Goal: Check status: Check status

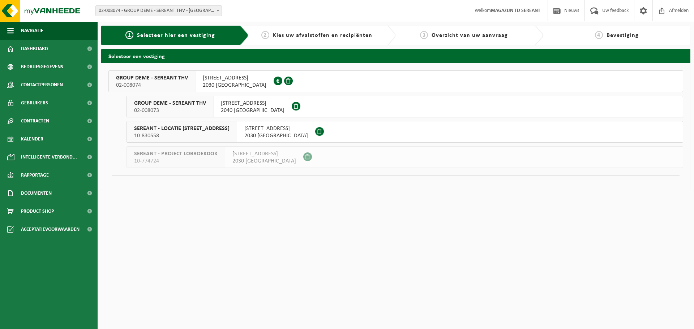
click at [151, 82] on span "02-008074" at bounding box center [152, 85] width 72 height 7
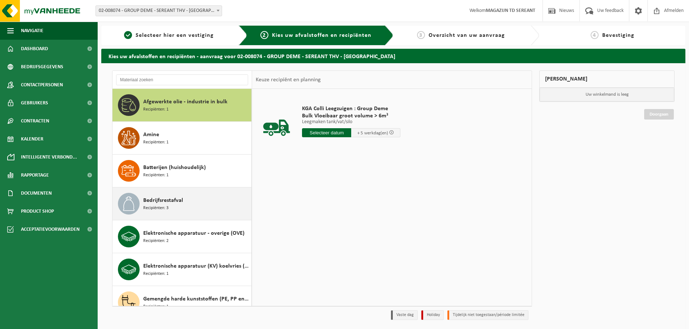
click at [157, 200] on span "Bedrijfsrestafval" at bounding box center [163, 200] width 40 height 9
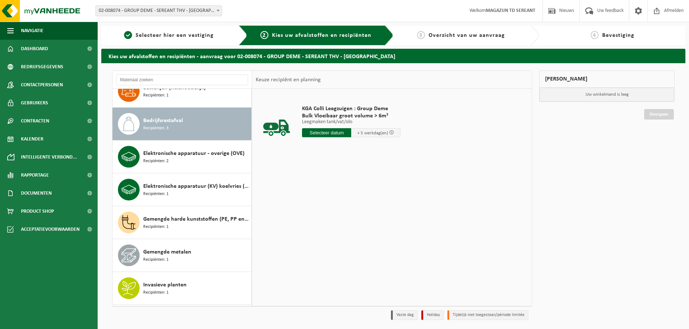
scroll to position [99, 0]
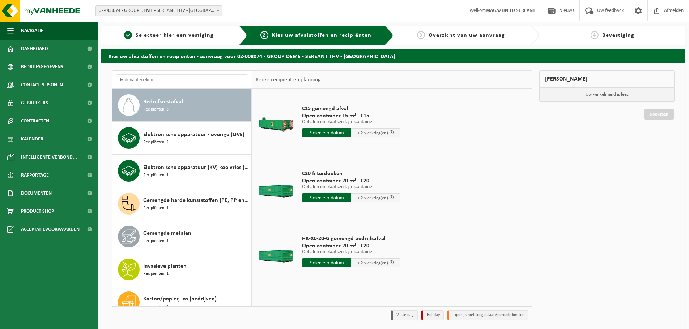
click at [478, 38] on span "Overzicht van uw aanvraag" at bounding box center [466, 36] width 76 height 6
click at [477, 36] on span "Overzicht van uw aanvraag" at bounding box center [466, 36] width 76 height 6
click at [150, 34] on span "Selecteer hier een vestiging" at bounding box center [175, 36] width 78 height 6
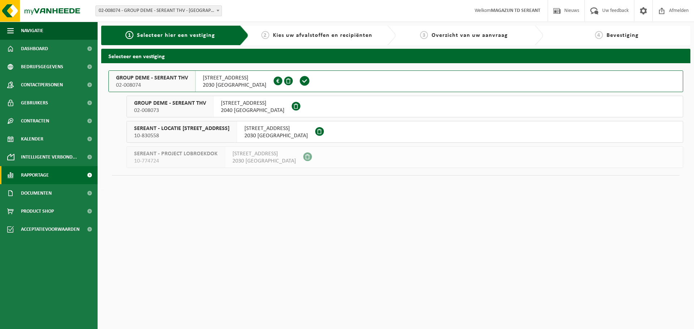
click at [35, 176] on span "Rapportage" at bounding box center [35, 175] width 28 height 18
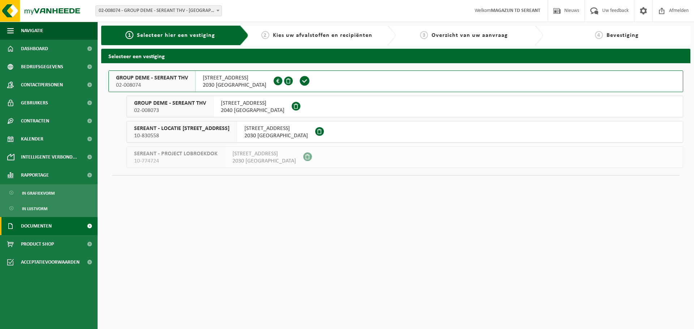
click at [26, 226] on span "Documenten" at bounding box center [36, 226] width 31 height 18
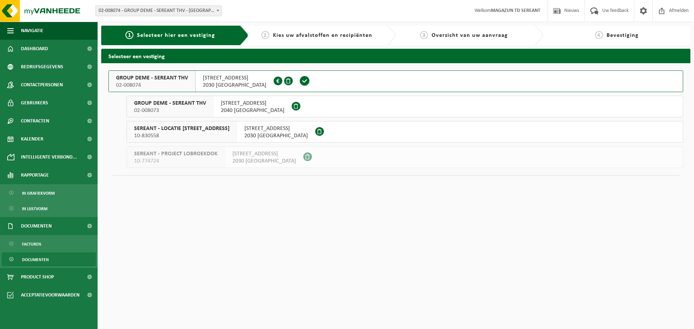
click at [34, 260] on span "Documenten" at bounding box center [35, 260] width 27 height 14
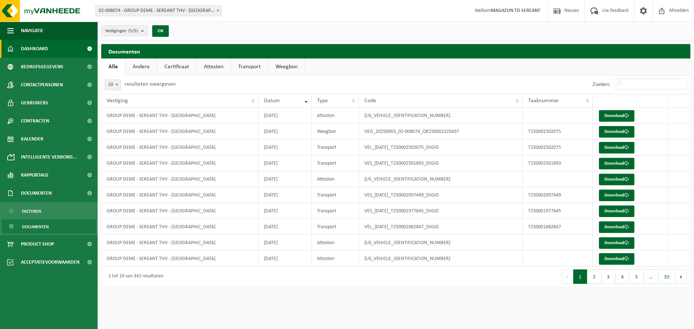
click at [41, 47] on span "Dashboard" at bounding box center [34, 49] width 27 height 18
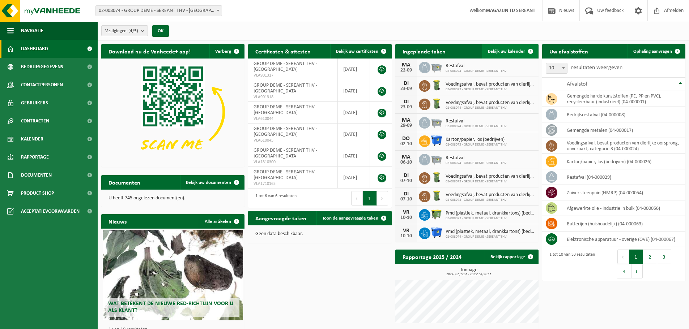
click at [500, 51] on span "Bekijk uw kalender" at bounding box center [506, 51] width 37 height 5
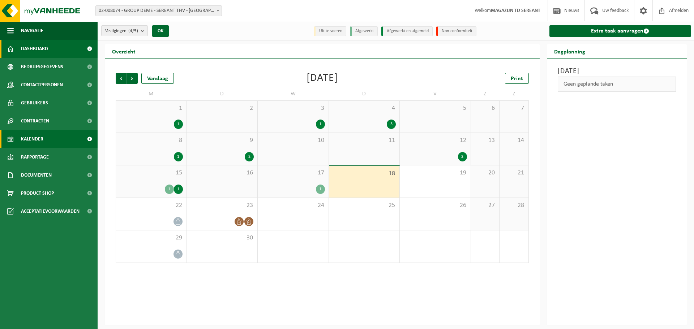
click at [31, 46] on span "Dashboard" at bounding box center [34, 49] width 27 height 18
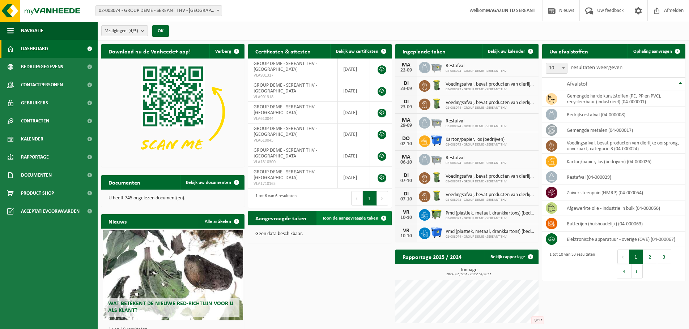
click at [354, 218] on span "Toon de aangevraagde taken" at bounding box center [350, 218] width 56 height 5
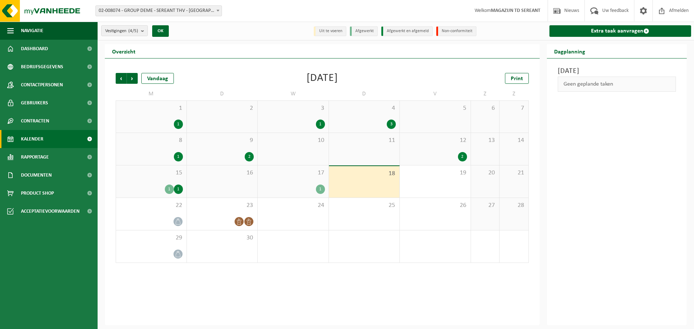
click at [300, 186] on div "1" at bounding box center [293, 189] width 64 height 9
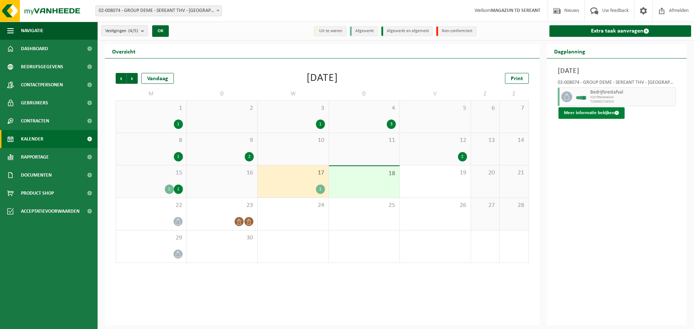
click at [585, 112] on button "Meer informatie bekijken" at bounding box center [591, 113] width 66 height 12
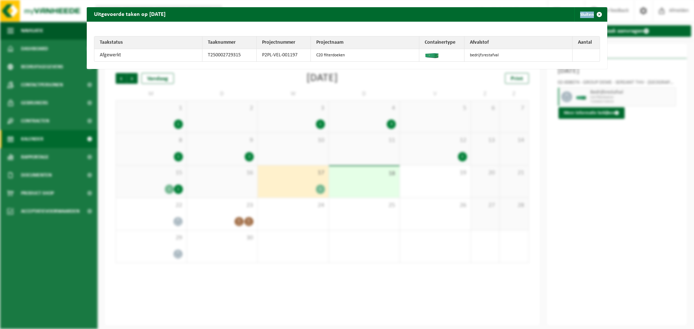
drag, startPoint x: 316, startPoint y: 14, endPoint x: 341, endPoint y: 91, distance: 81.3
click at [344, 99] on div "Uitgevoerde taken op [DATE] Sluiten Taakstatus Taaknummer Projectnummer Project…" at bounding box center [347, 164] width 694 height 329
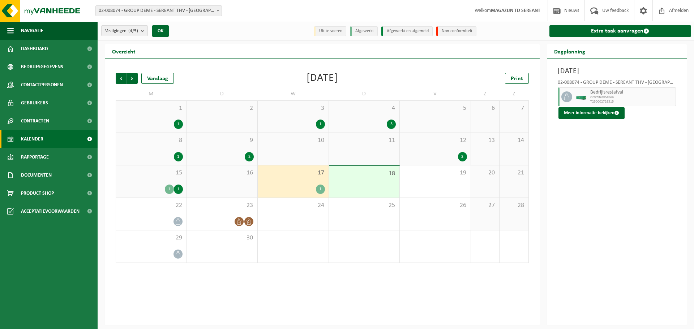
click at [641, 182] on div "[DATE] 02-008074 - GROUP DEME - SEREANT THV - [GEOGRAPHIC_DATA] Bedrijfsrestafv…" at bounding box center [617, 192] width 140 height 267
click at [597, 113] on button "Meer informatie bekijken" at bounding box center [591, 113] width 66 height 12
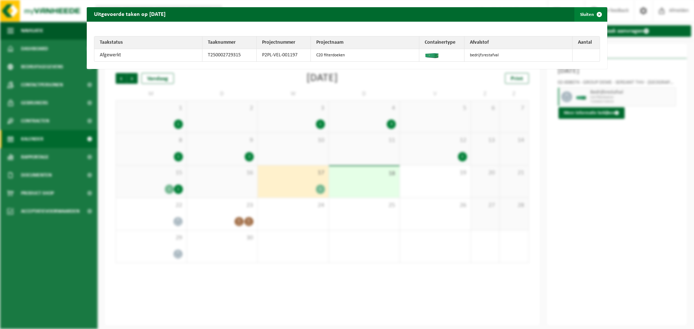
click at [580, 13] on button "Sluiten" at bounding box center [590, 14] width 32 height 14
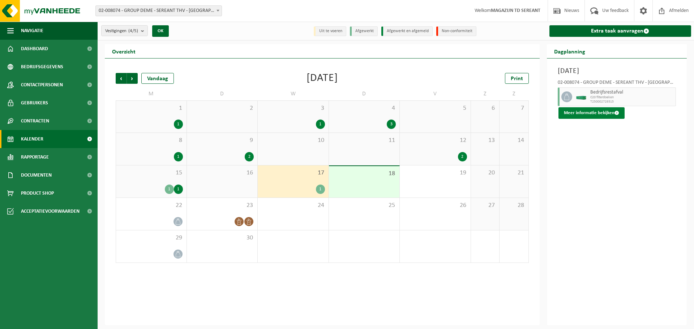
click at [587, 111] on button "Meer informatie bekijken" at bounding box center [591, 113] width 66 height 12
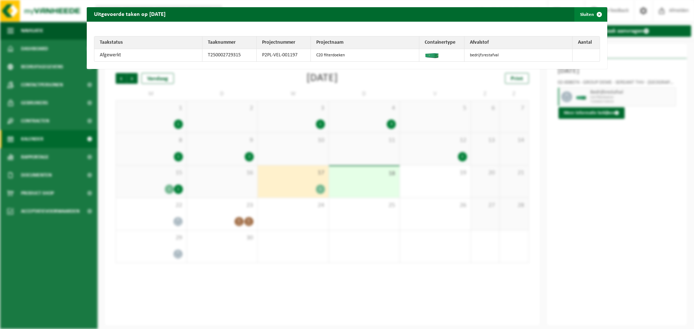
click at [582, 13] on button "Sluiten" at bounding box center [590, 14] width 32 height 14
